Goal: Task Accomplishment & Management: Manage account settings

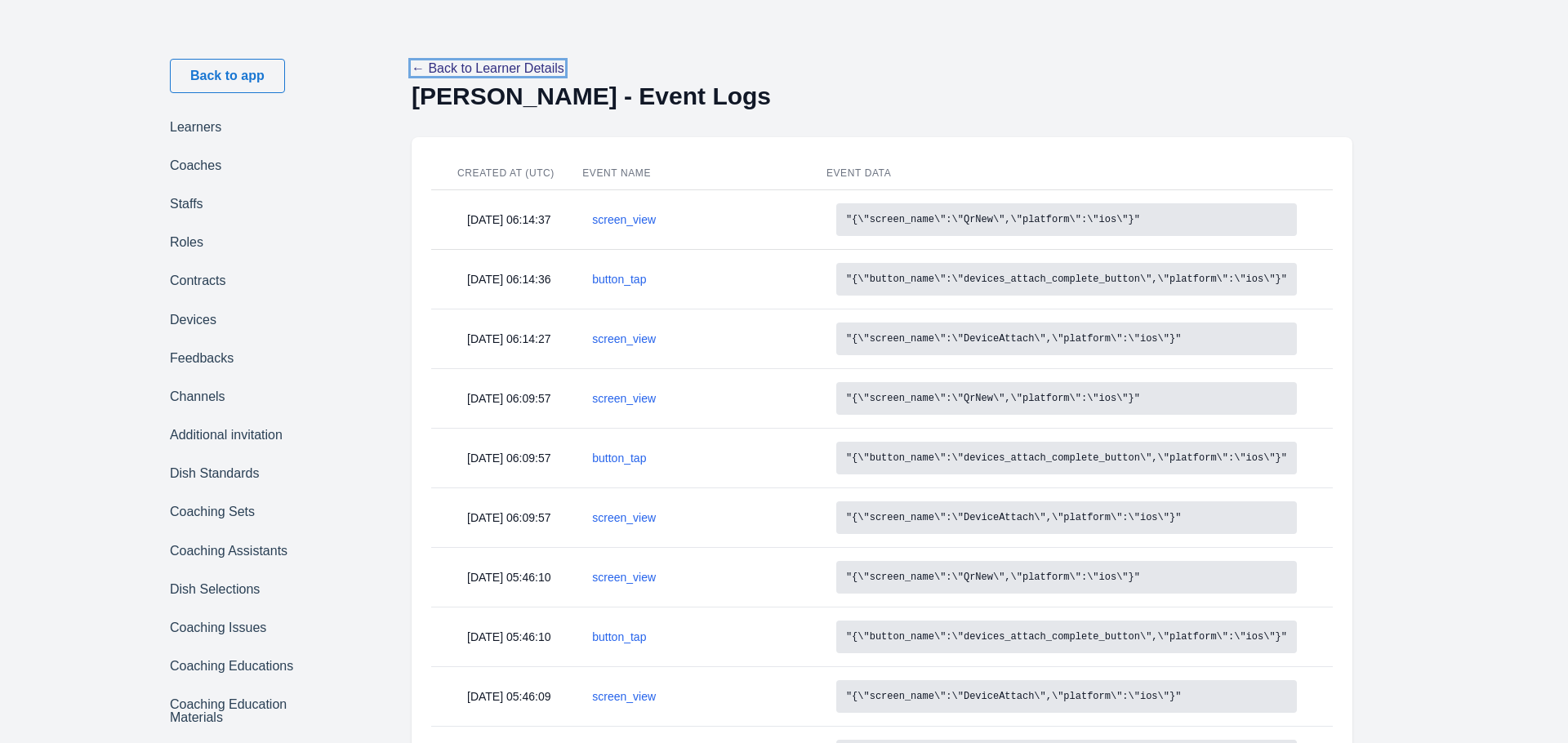
click at [558, 62] on link "← Back to Learner Details" at bounding box center [488, 68] width 153 height 14
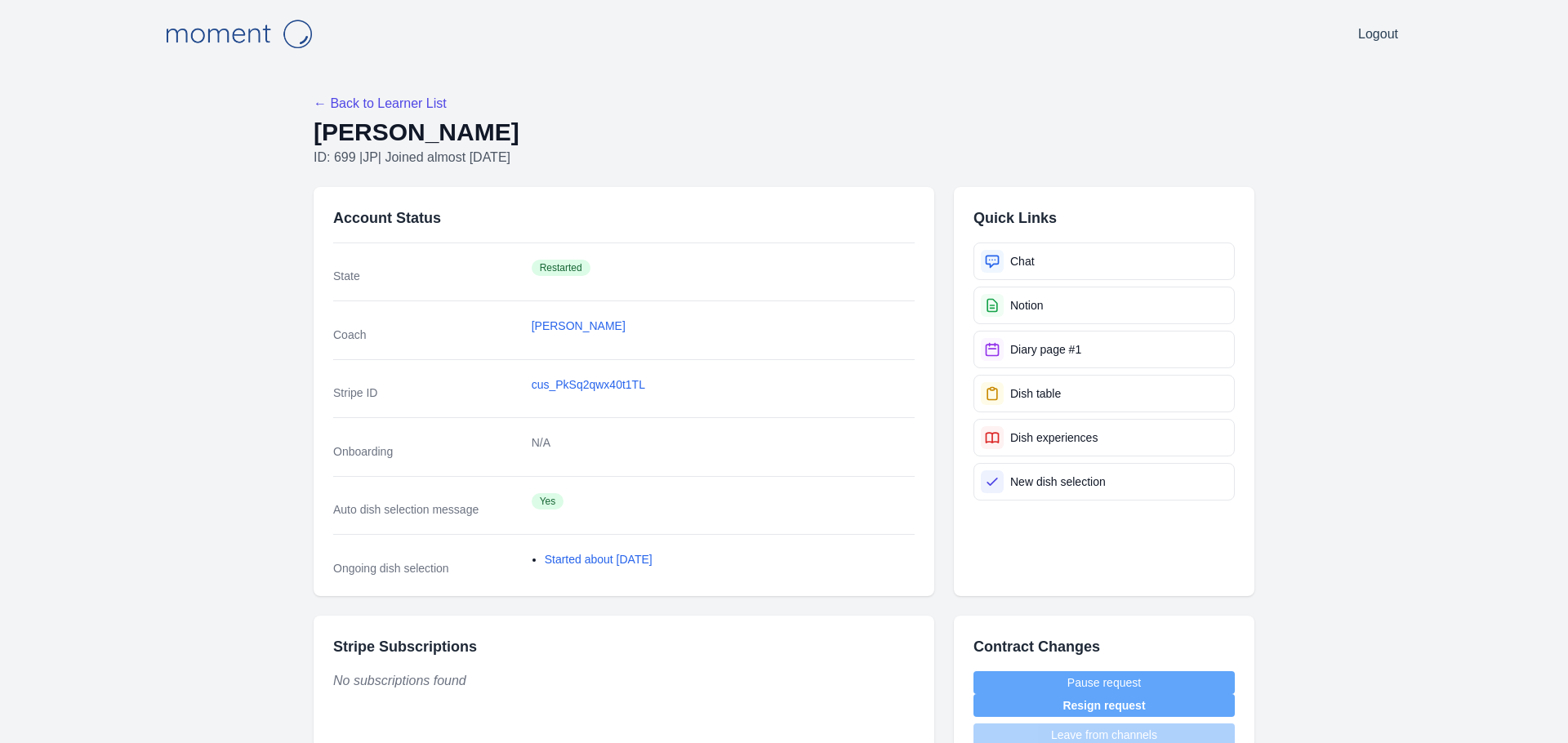
click at [399, 95] on div "← Back to Learner List" at bounding box center [783, 103] width 941 height 20
click at [399, 97] on link "← Back to Learner List" at bounding box center [380, 103] width 133 height 14
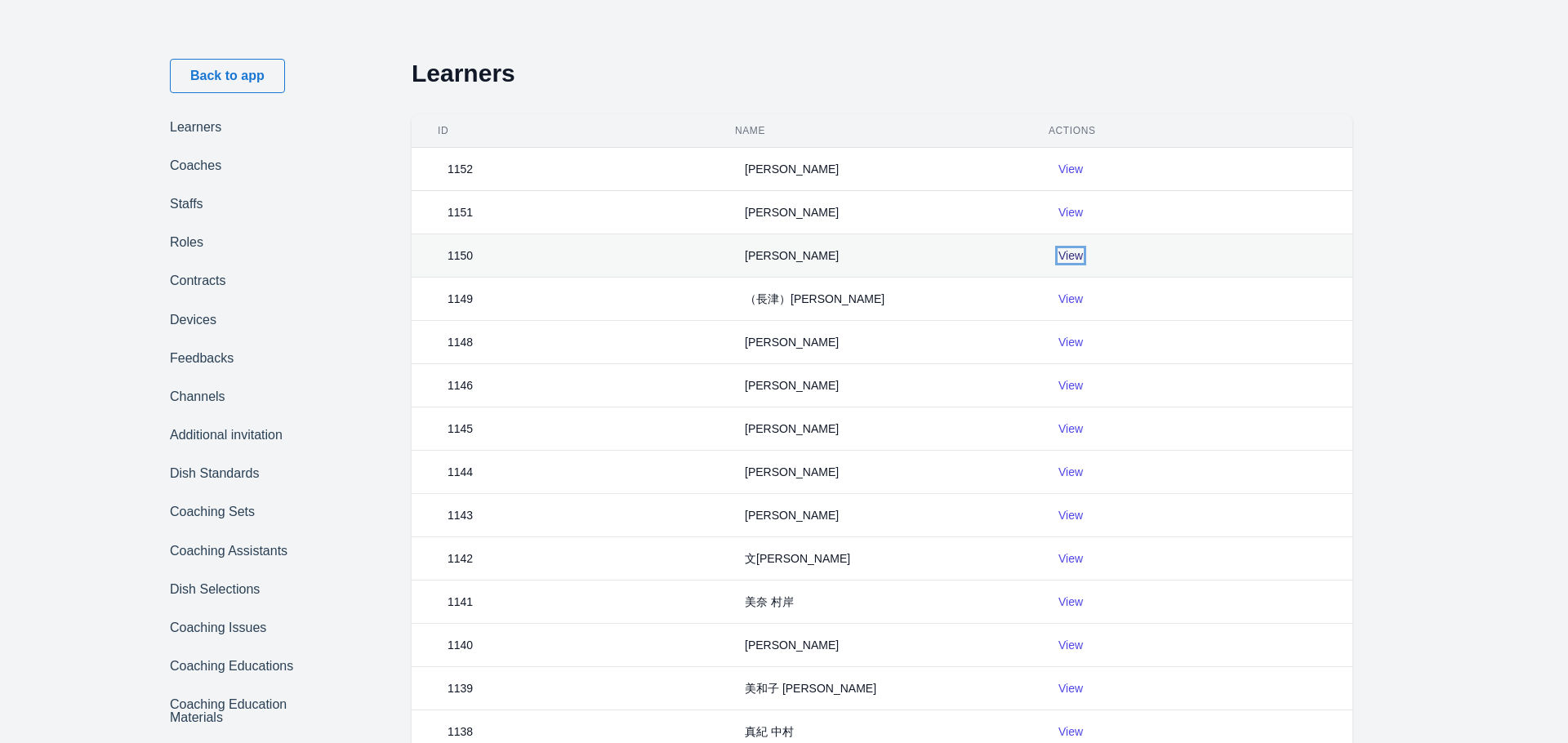
click at [1076, 250] on link "View" at bounding box center [1071, 255] width 25 height 13
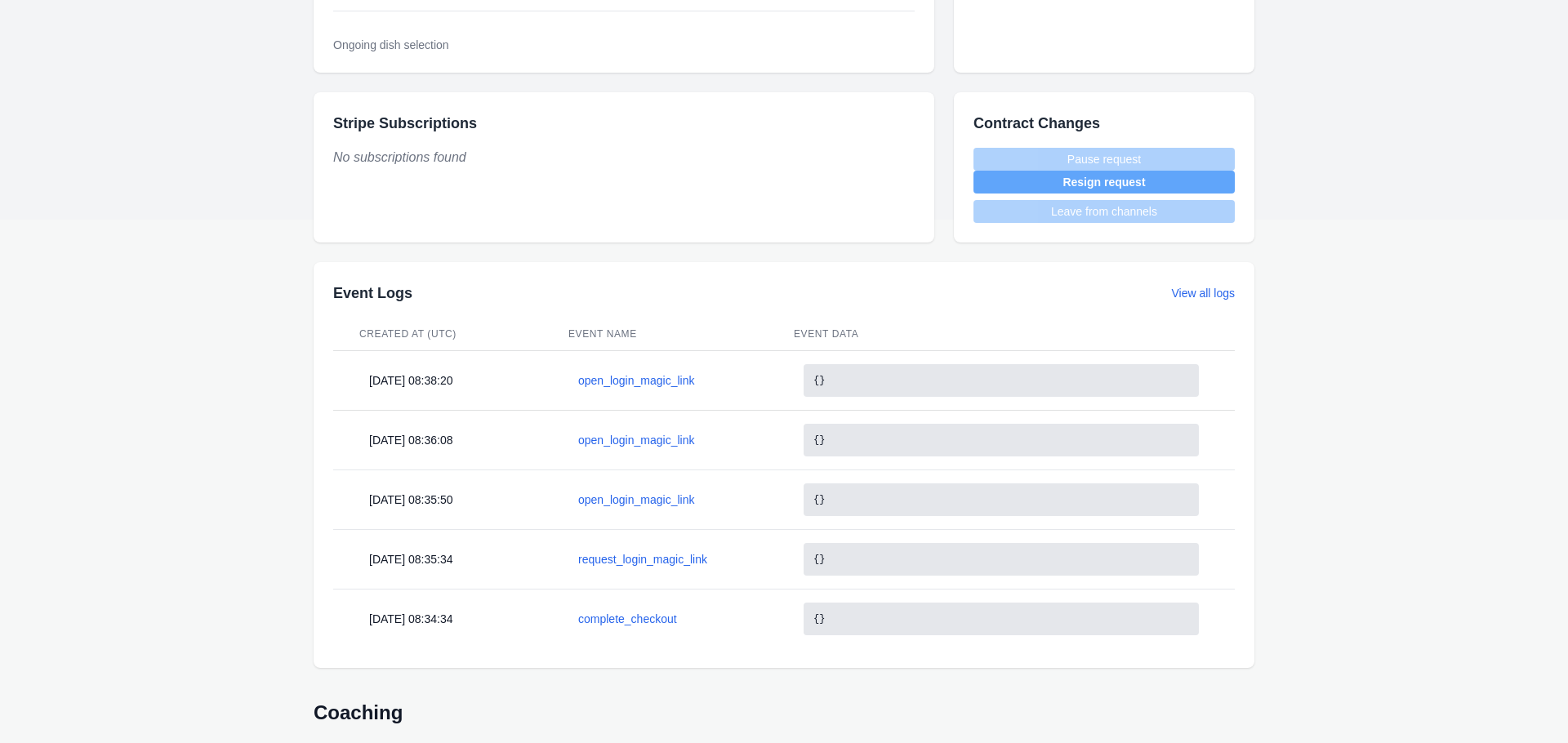
scroll to position [664, 0]
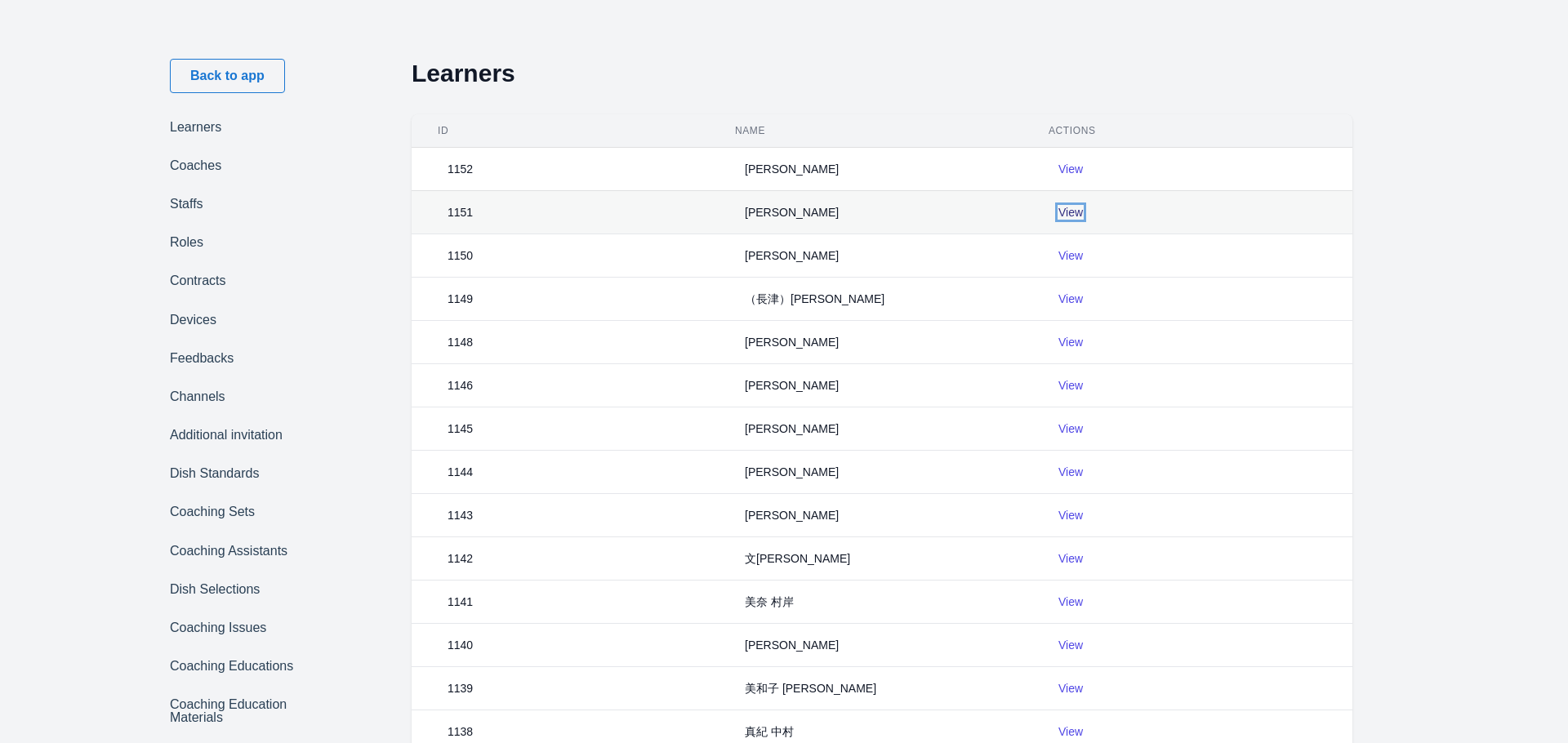
click at [1073, 214] on link "View" at bounding box center [1071, 213] width 25 height 13
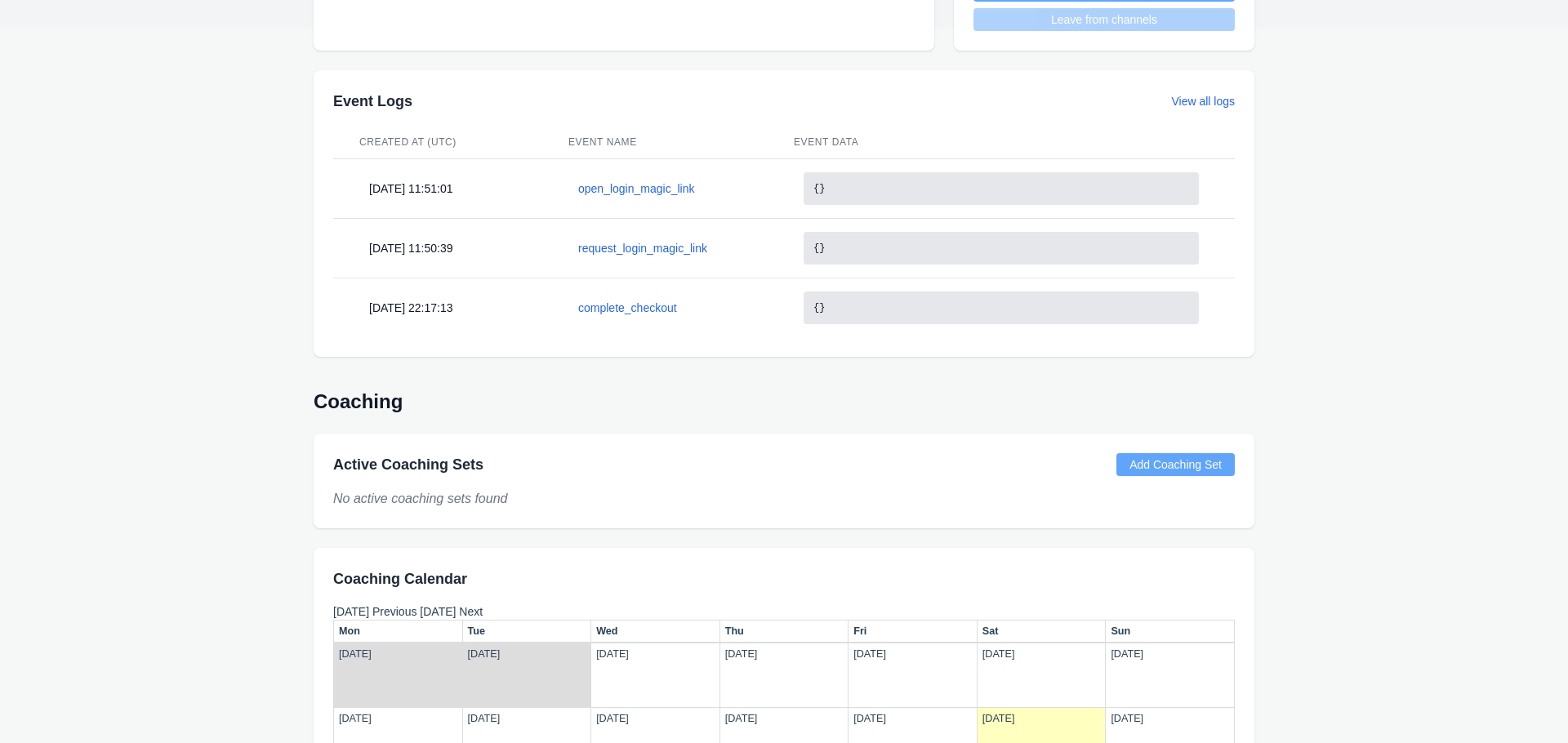
scroll to position [714, 0]
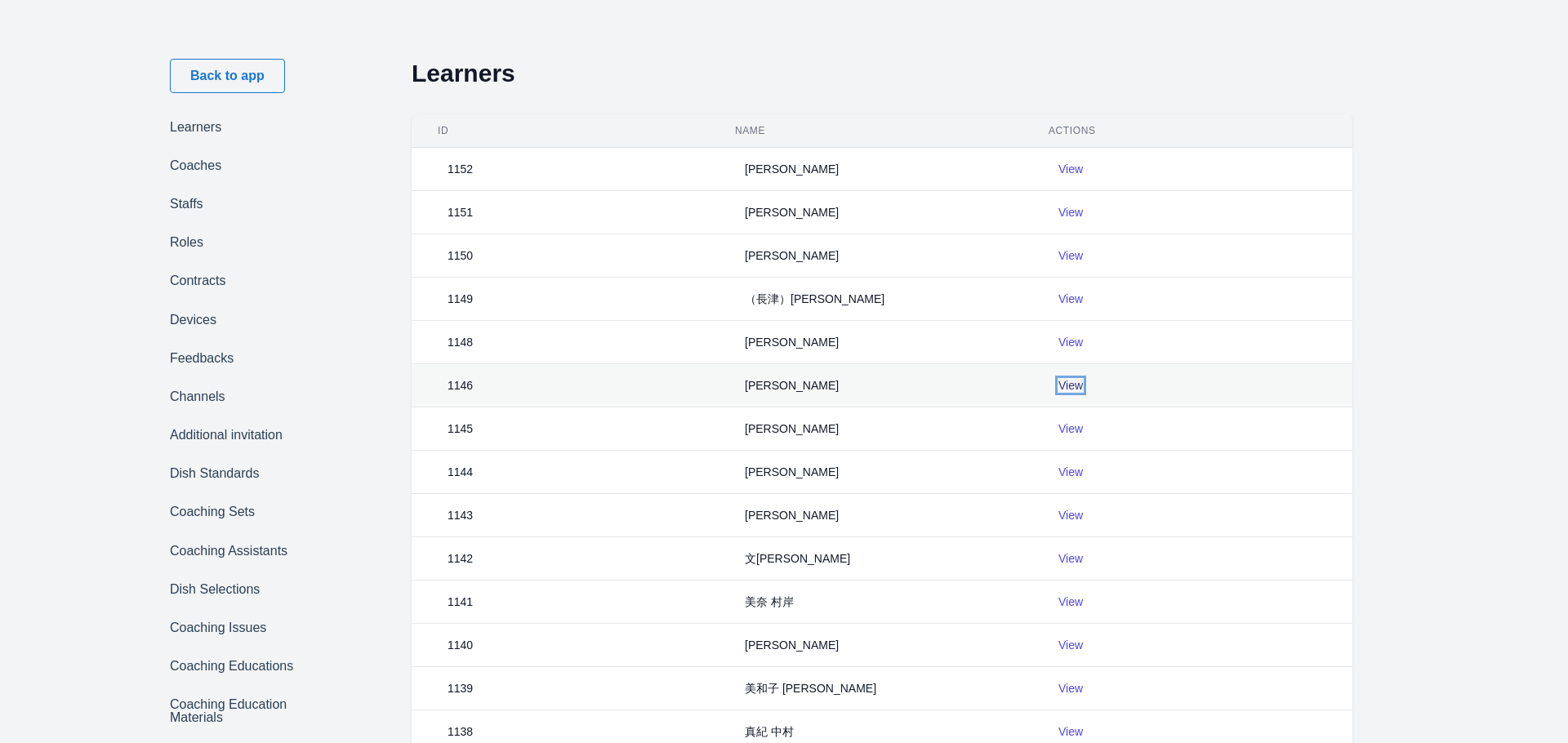
click at [1063, 379] on link "View" at bounding box center [1071, 385] width 25 height 13
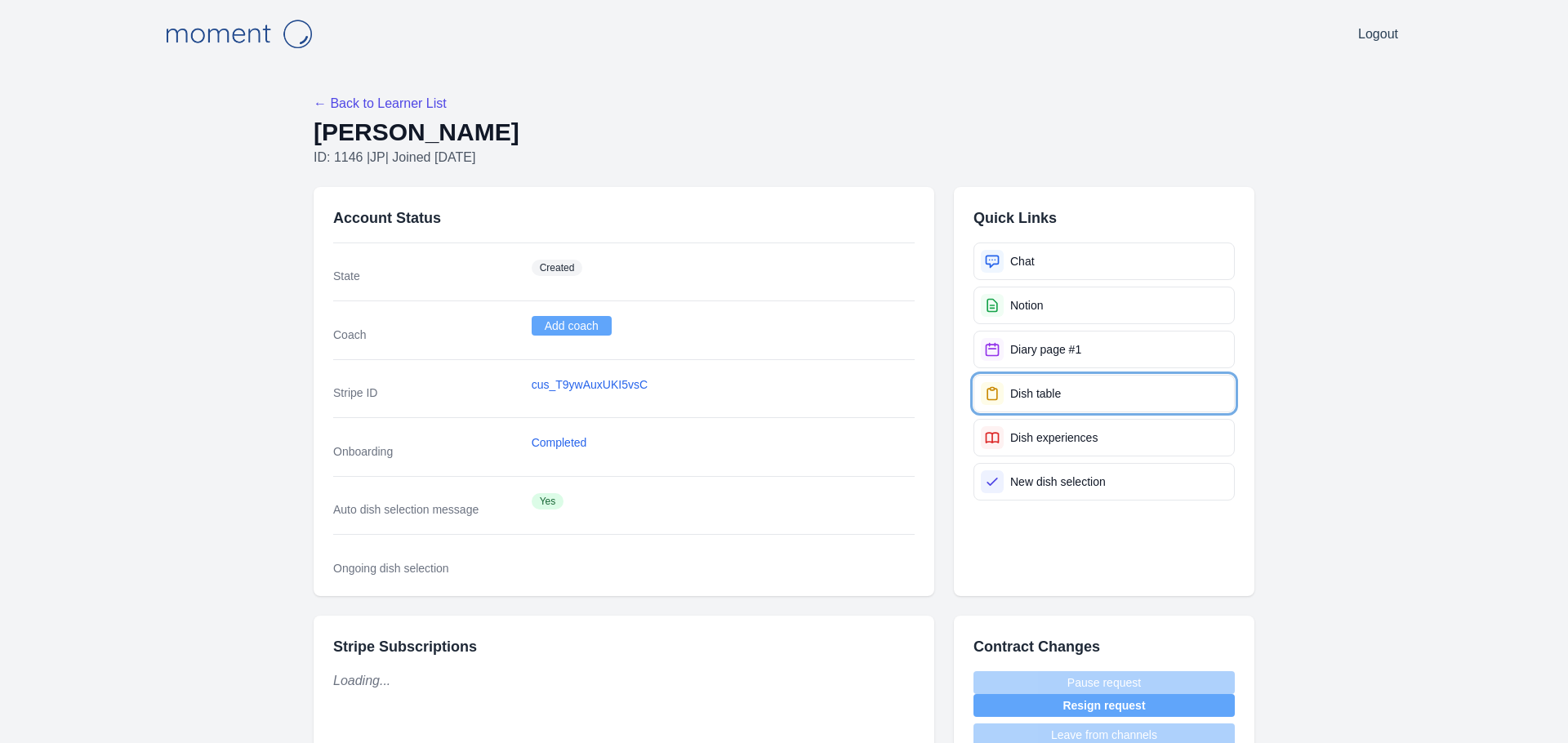
click at [1063, 383] on link "Dish table" at bounding box center [1104, 394] width 261 height 38
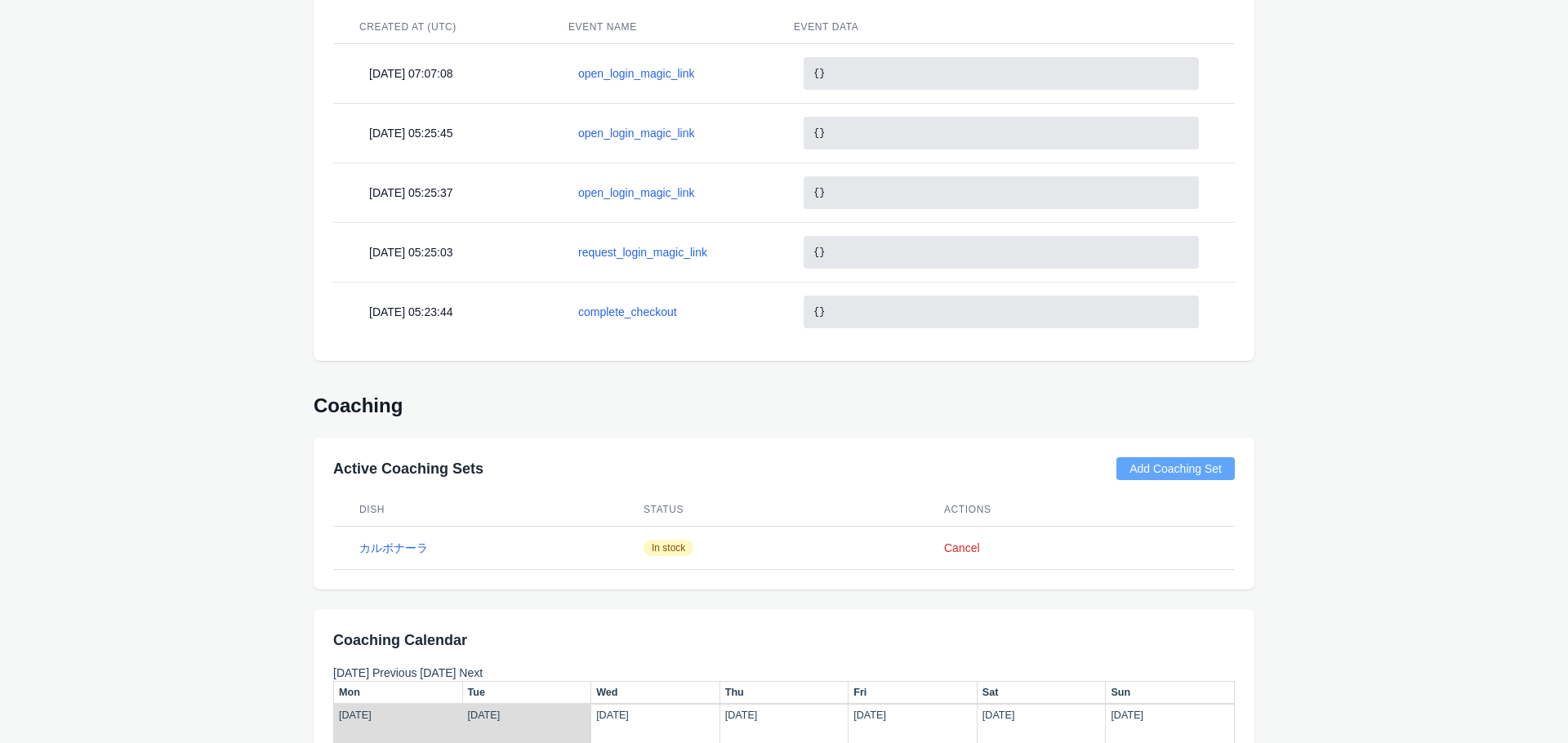
scroll to position [831, 0]
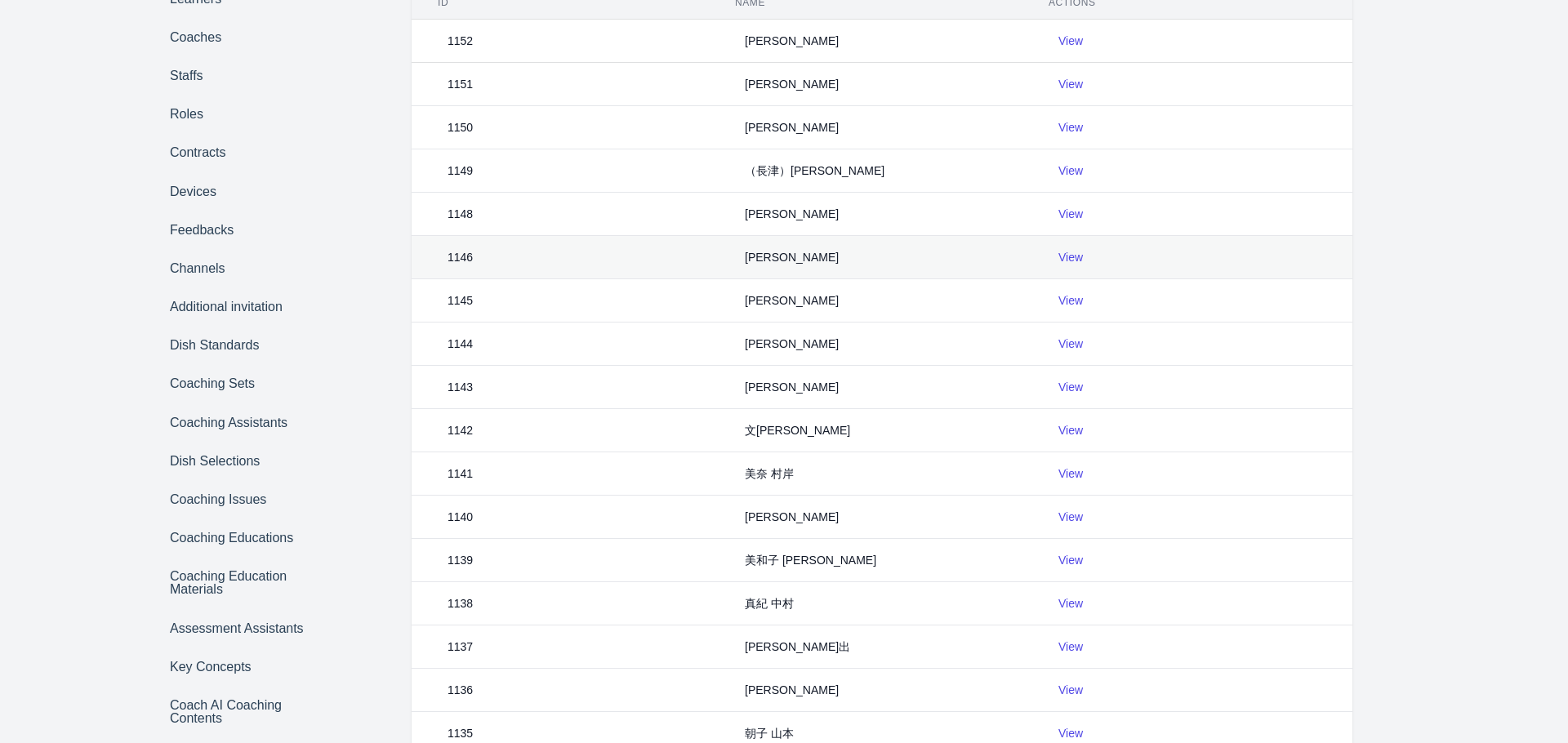
scroll to position [161, 0]
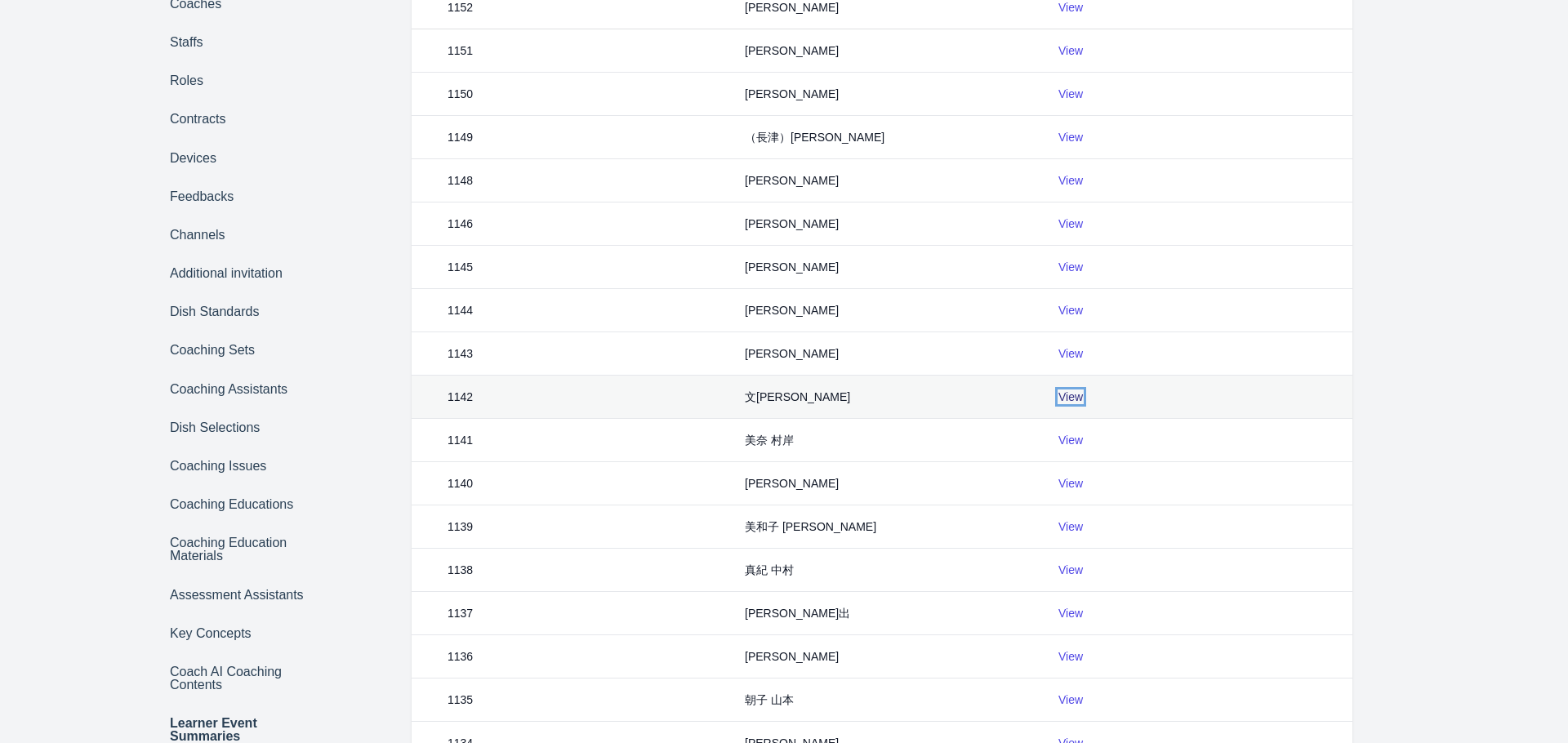
click at [1067, 401] on link "View" at bounding box center [1071, 397] width 25 height 13
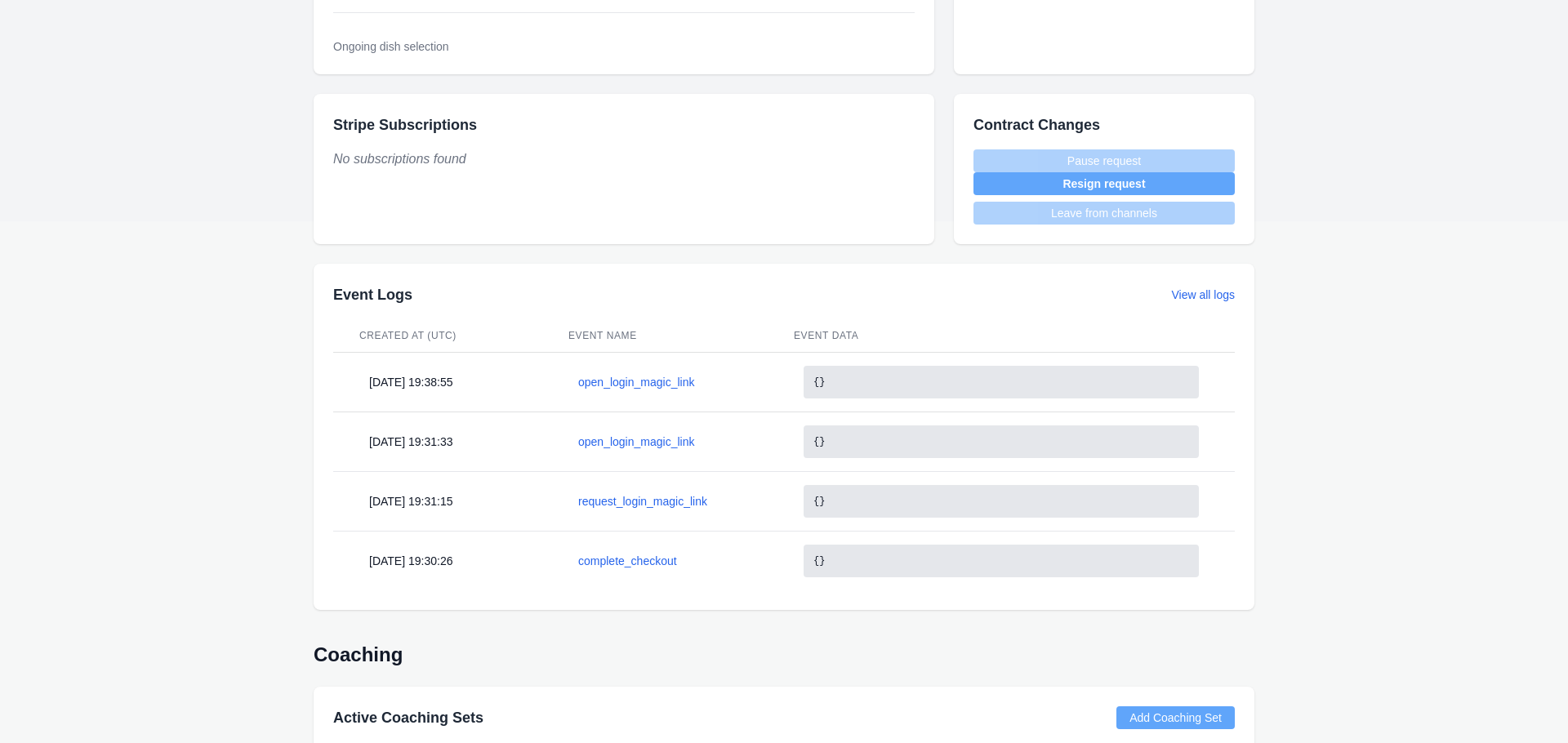
scroll to position [605, 0]
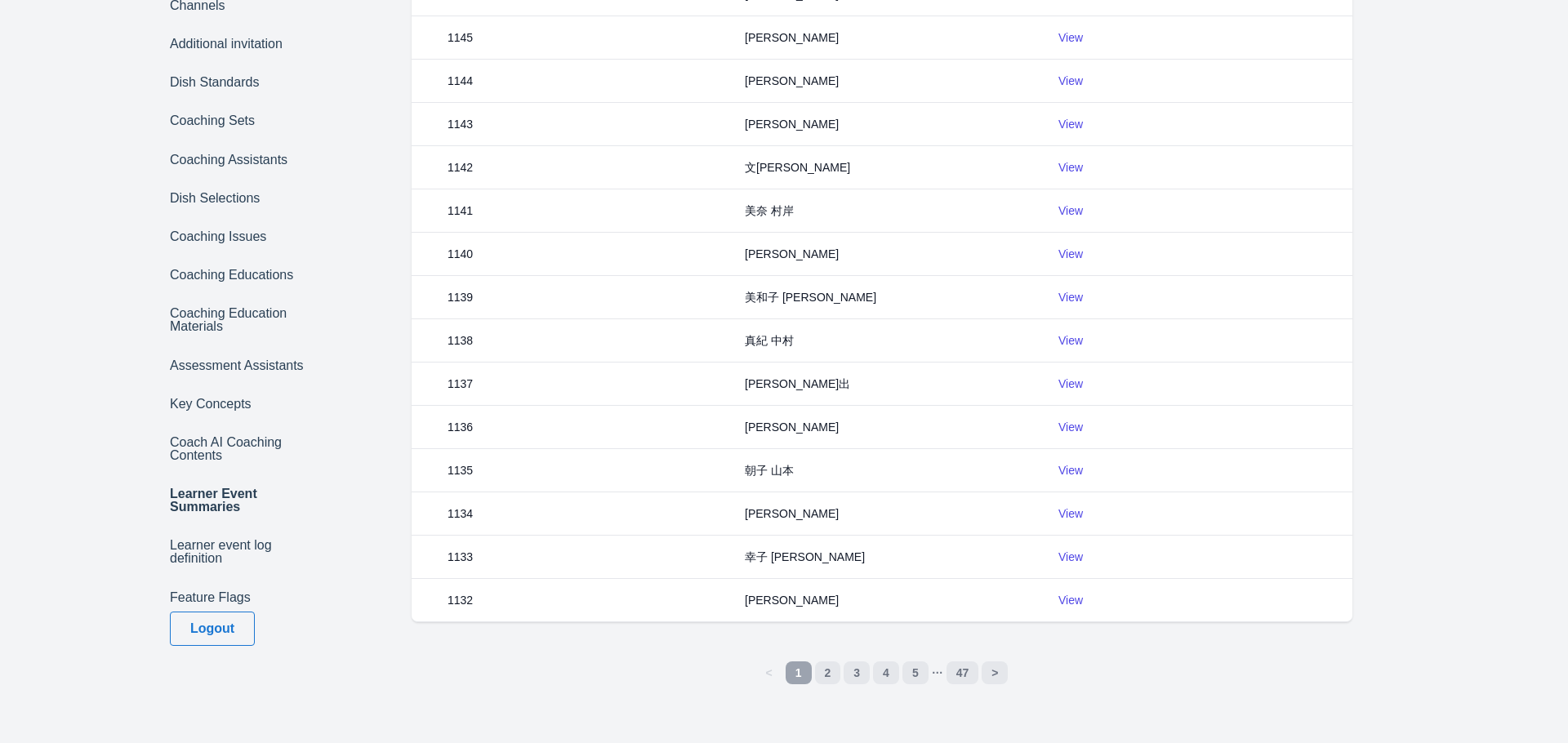
scroll to position [161, 0]
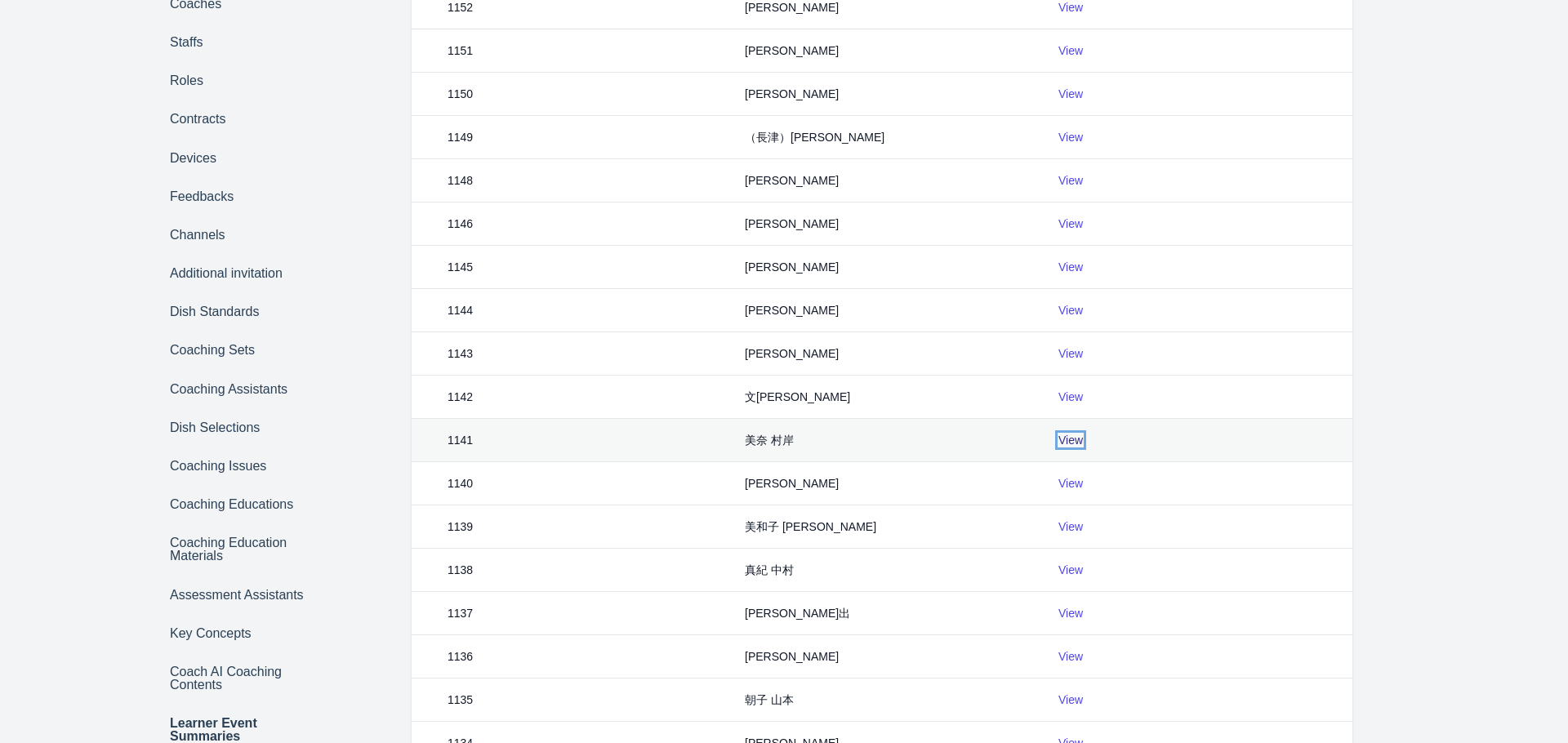
click at [1074, 441] on link "View" at bounding box center [1071, 440] width 25 height 13
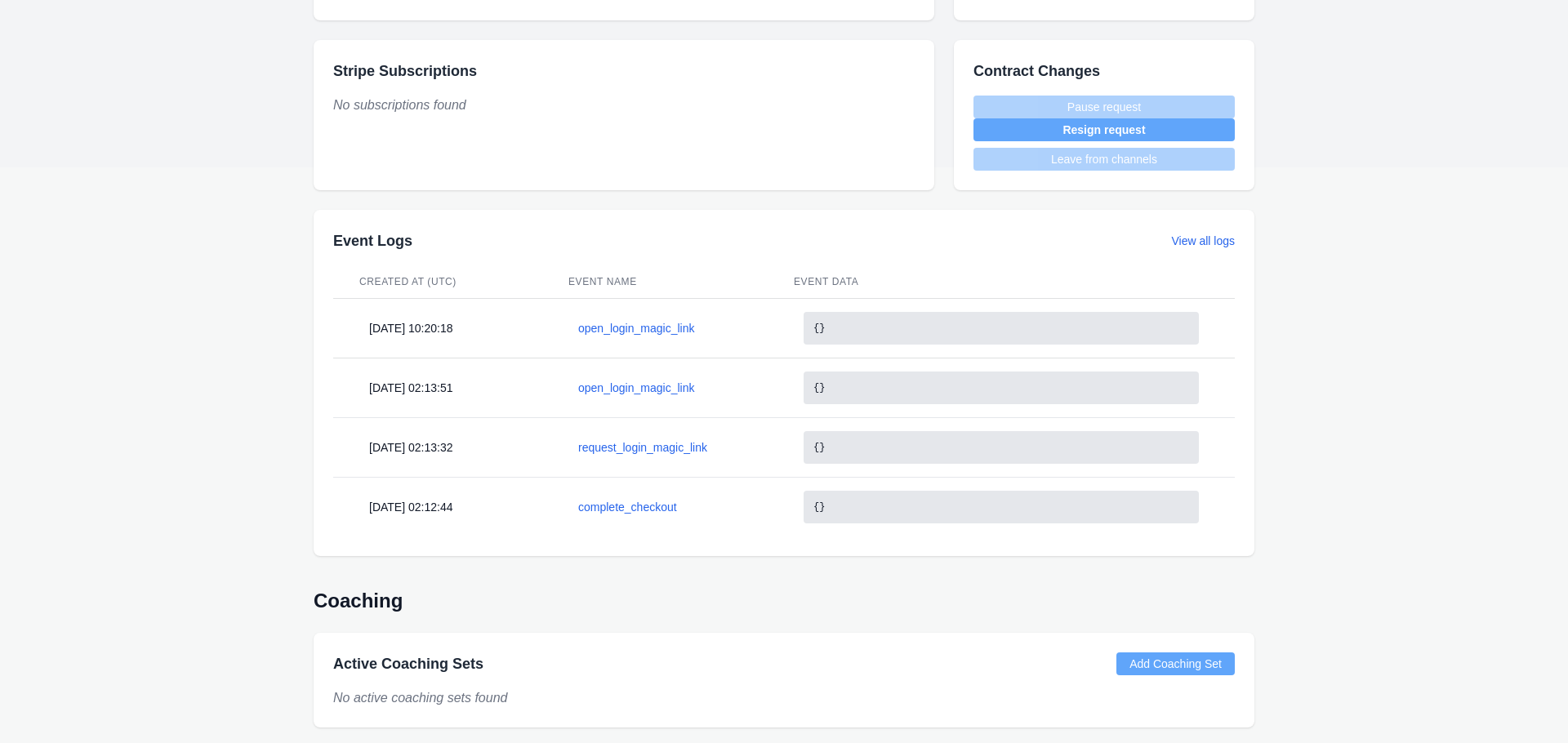
scroll to position [577, 0]
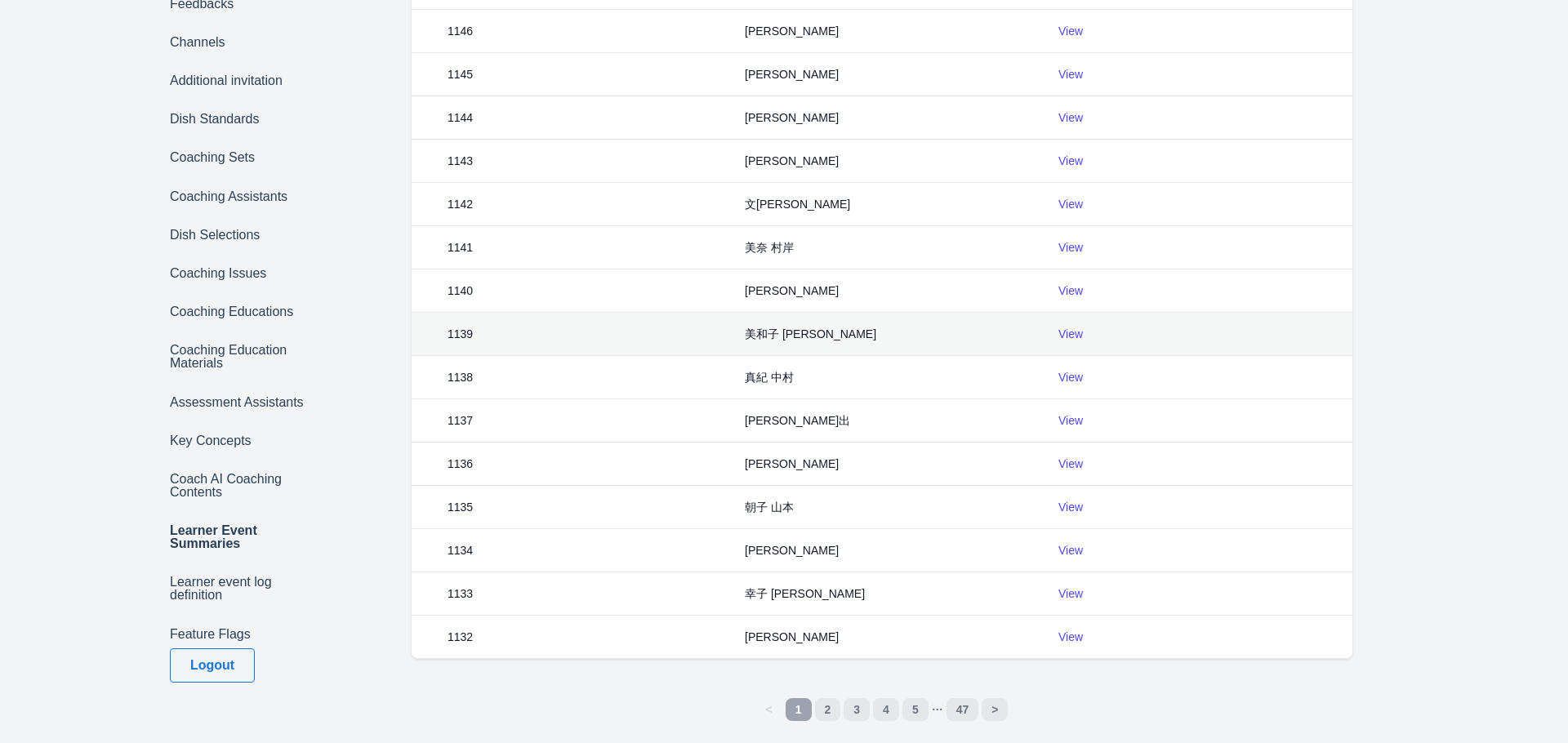
scroll to position [364, 0]
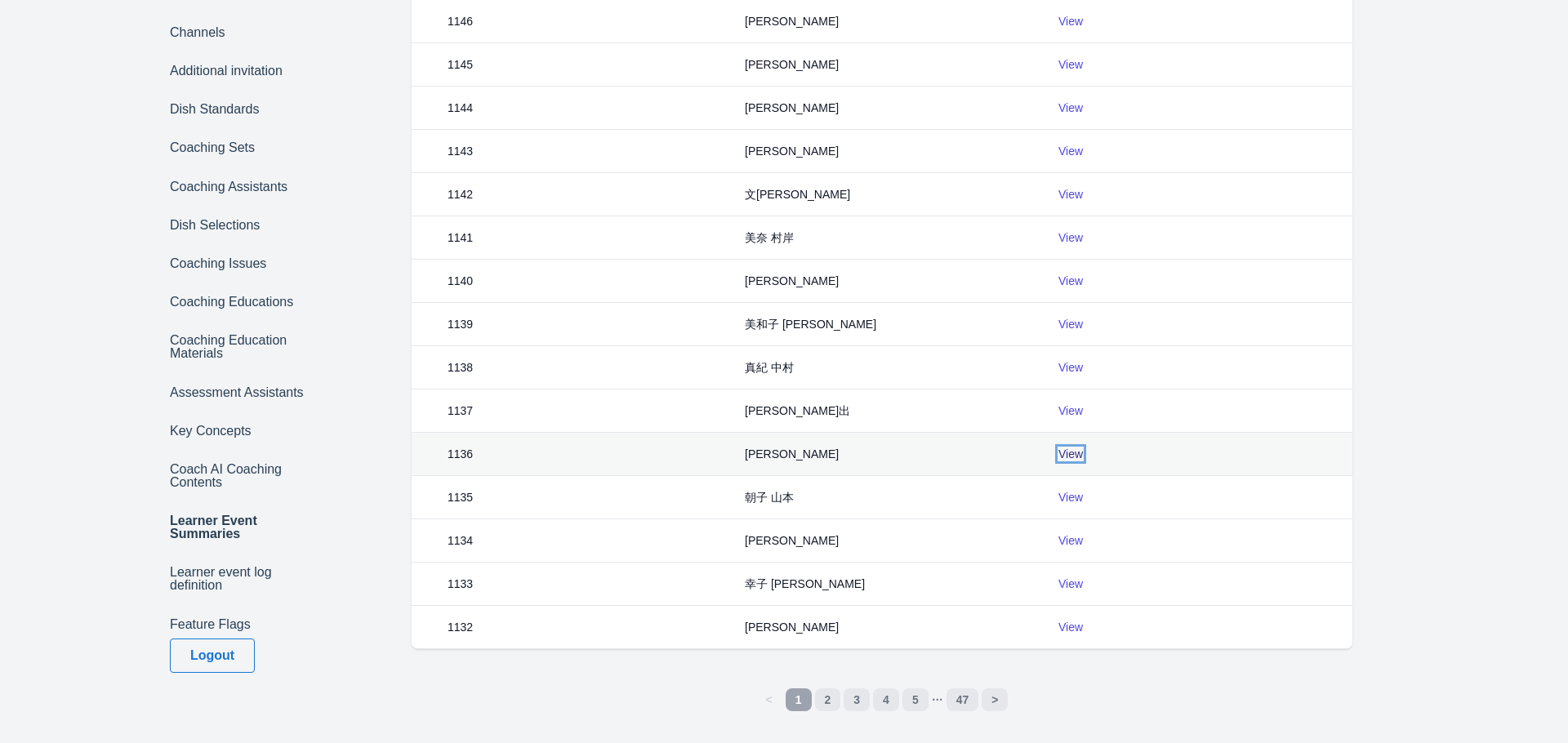
click at [1069, 452] on link "View" at bounding box center [1071, 455] width 25 height 13
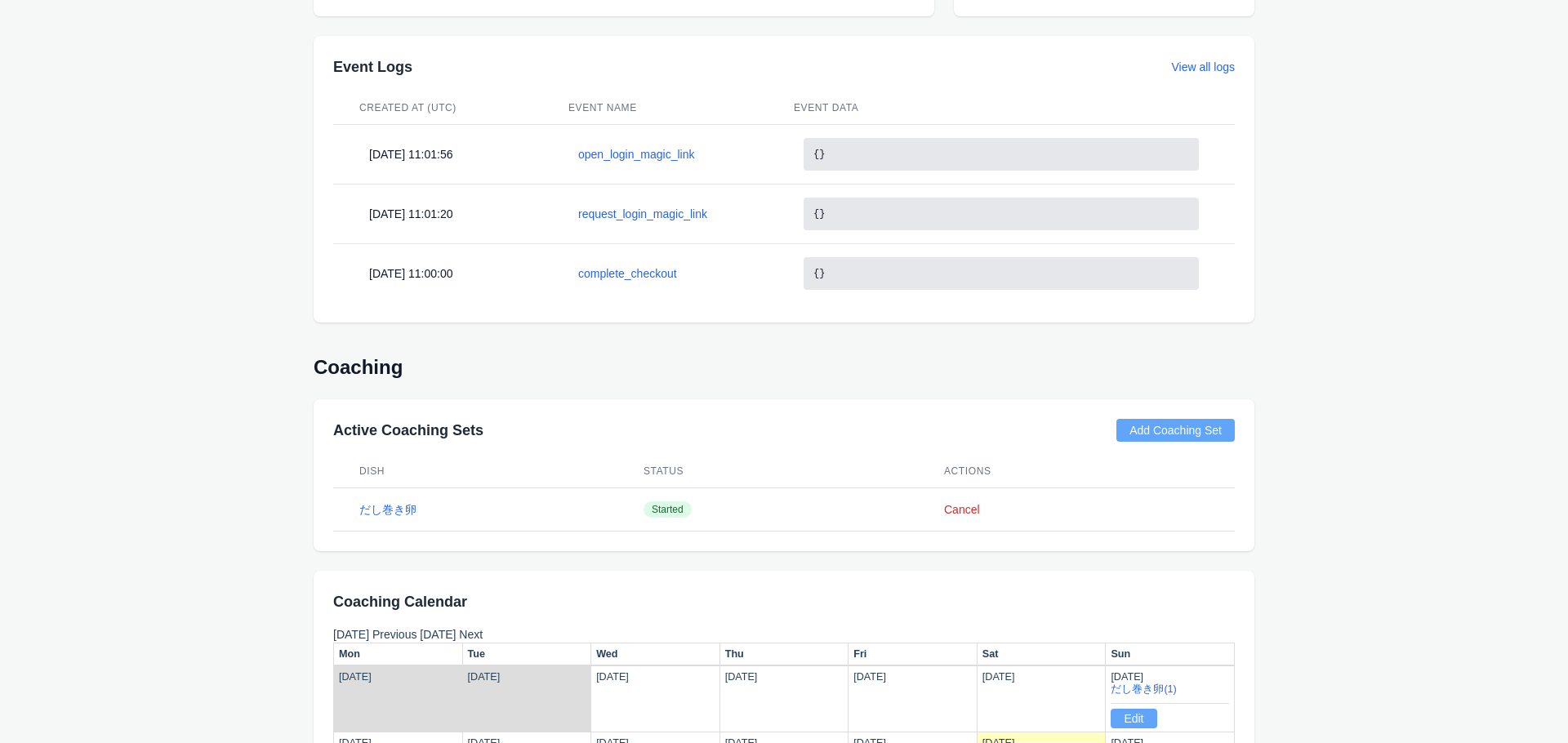
scroll to position [752, 0]
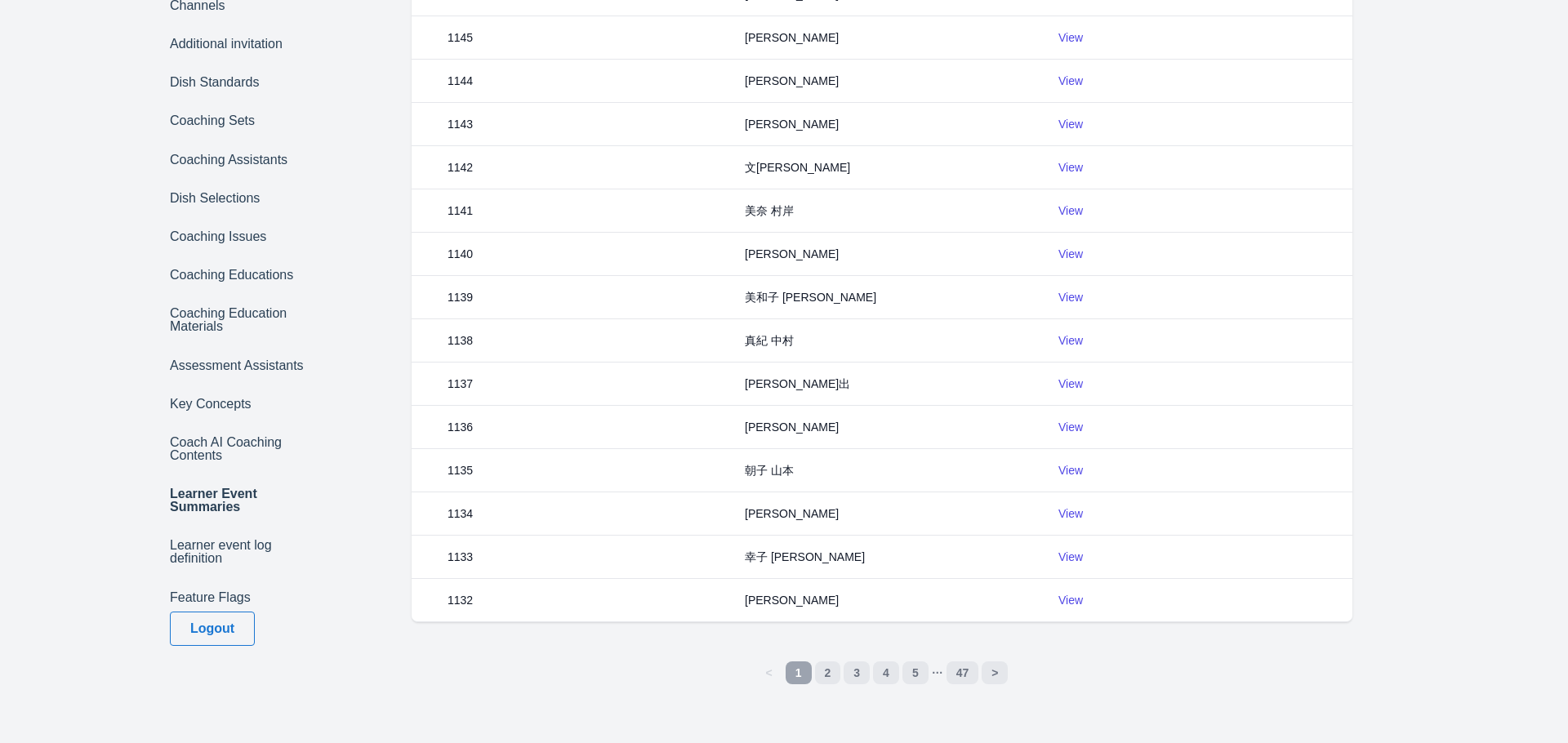
scroll to position [364, 0]
